Goal: Information Seeking & Learning: Understand process/instructions

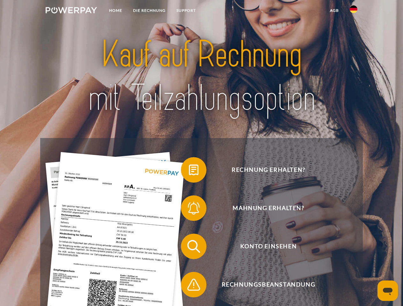
click at [71, 11] on img at bounding box center [71, 10] width 51 height 6
click at [353, 11] on img at bounding box center [353, 9] width 8 height 8
click at [334, 11] on link "agb" at bounding box center [334, 10] width 20 height 11
click at [189, 171] on span at bounding box center [184, 170] width 32 height 32
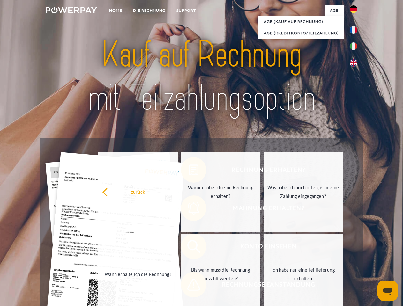
click at [178, 248] on link "Wann erhalte ich die Rechnung?" at bounding box center [137, 274] width 79 height 80
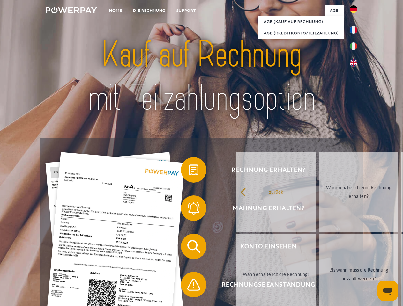
click at [189, 286] on span at bounding box center [184, 285] width 32 height 32
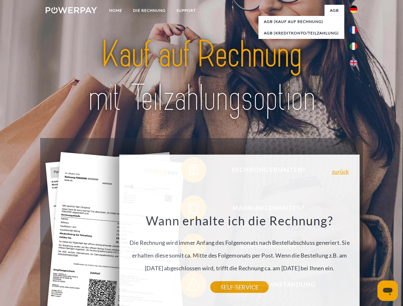
click at [387, 291] on icon "Messaging-Fenster öffnen" at bounding box center [387, 292] width 10 height 8
